Goal: Information Seeking & Learning: Learn about a topic

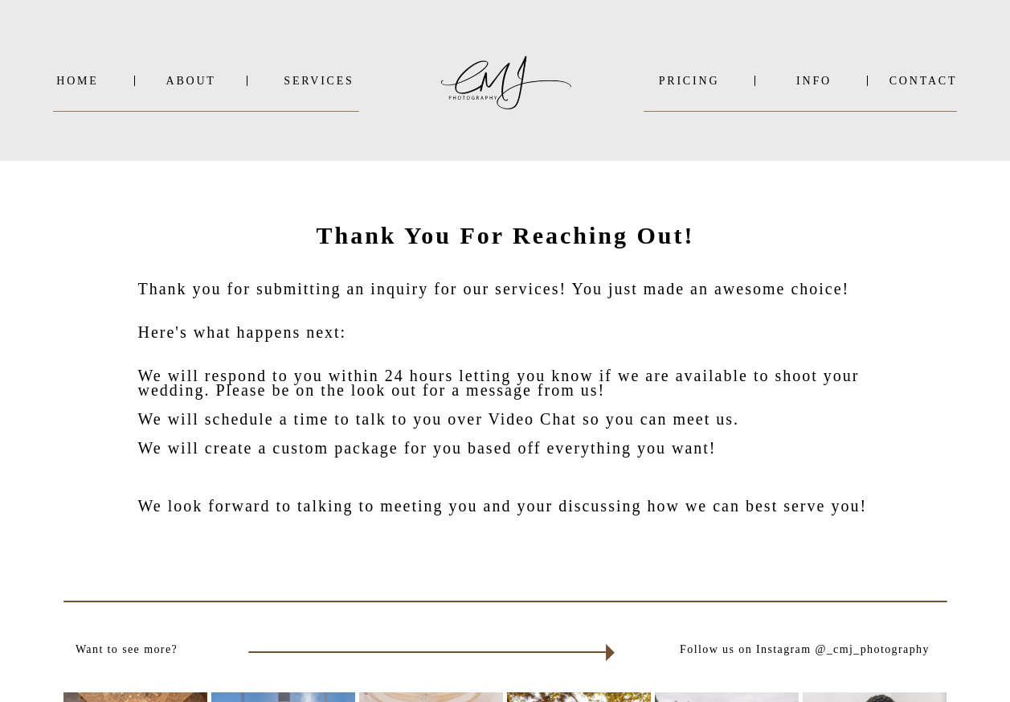
click at [811, 79] on nav "INFO" at bounding box center [815, 81] width 78 height 12
click at [803, 125] on b "VIDEO" at bounding box center [798, 122] width 39 height 12
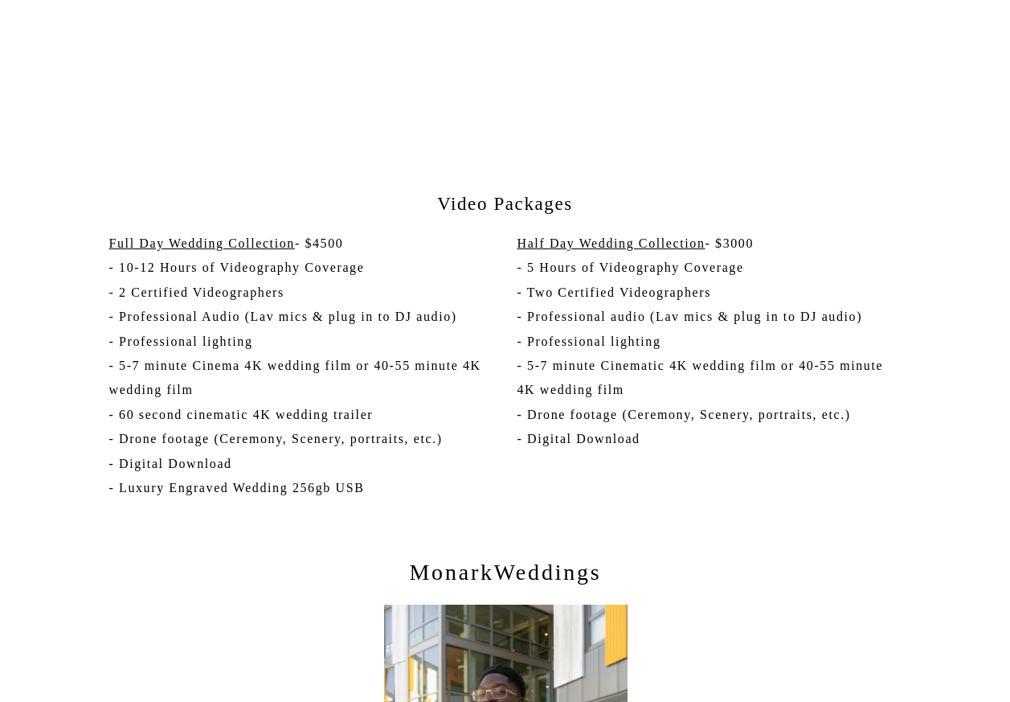
scroll to position [2935, 0]
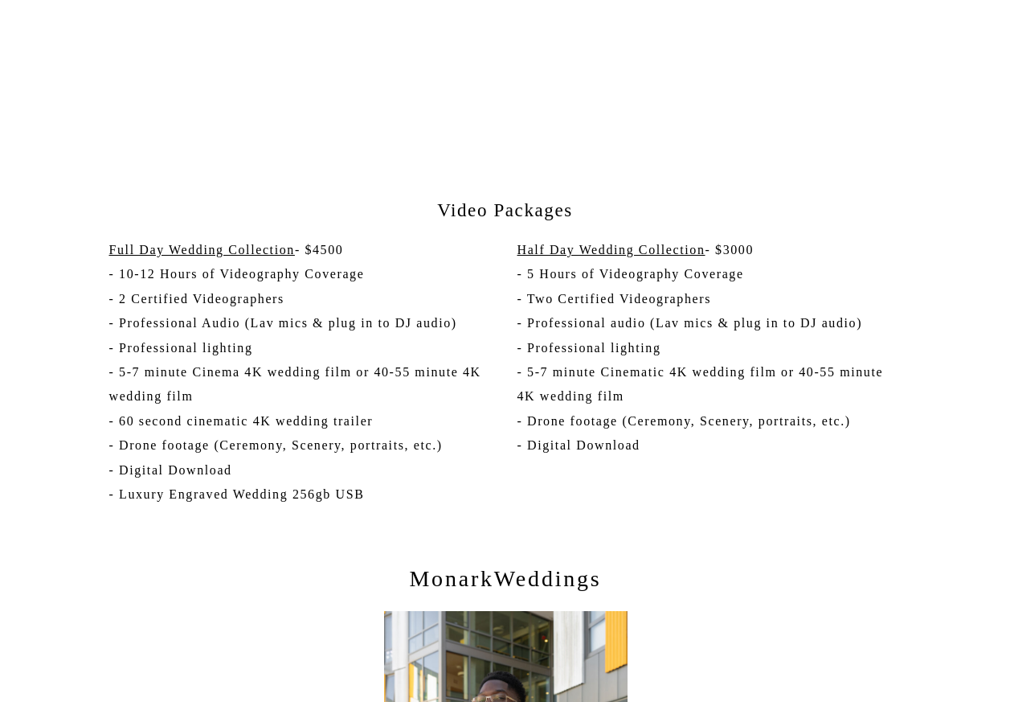
click at [567, 395] on p "Half Day Wedding Collection - $3000 - 5 Hours of Videography Coverage - Two Cer…" at bounding box center [710, 364] width 385 height 252
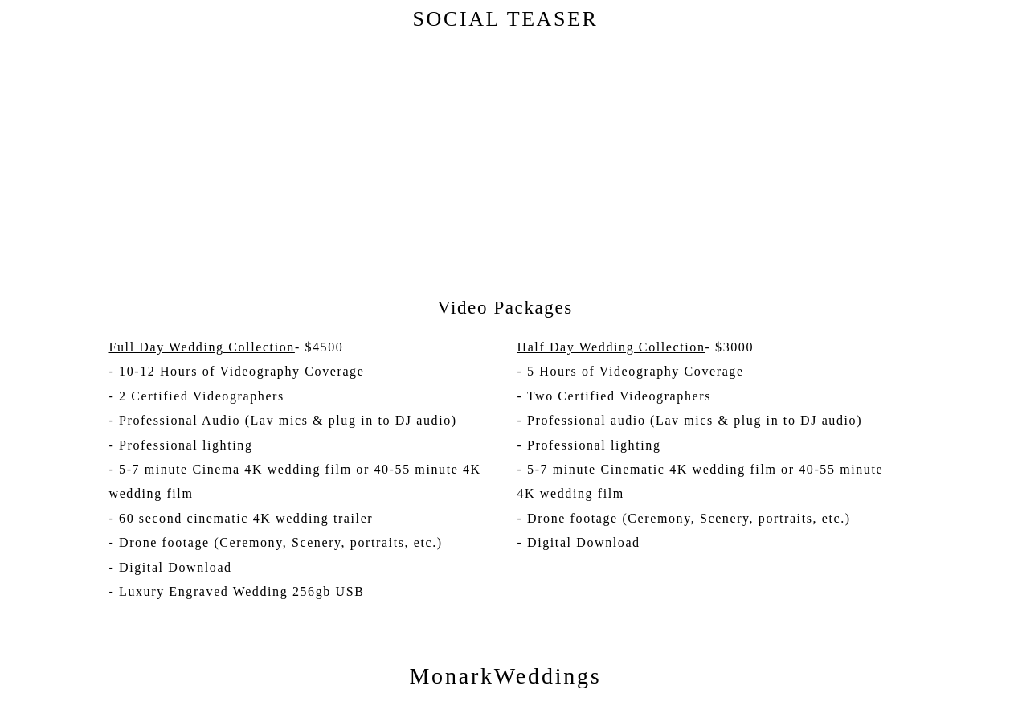
scroll to position [2826, 0]
